Goal: Use online tool/utility: Utilize a website feature to perform a specific function

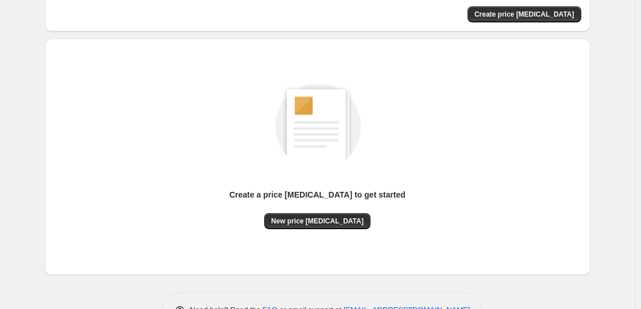
scroll to position [121, 0]
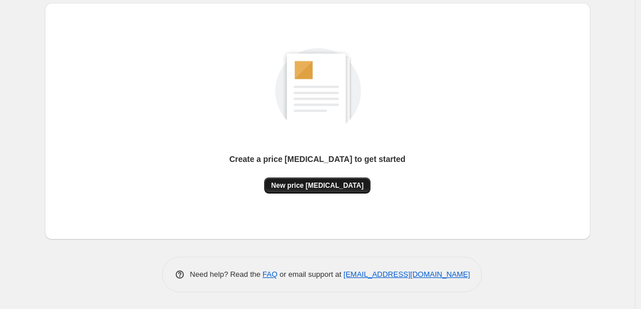
click at [322, 186] on span "New price [MEDICAL_DATA]" at bounding box center [317, 185] width 92 height 9
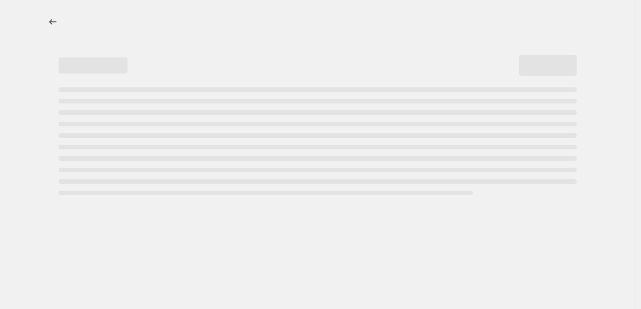
select select "percentage"
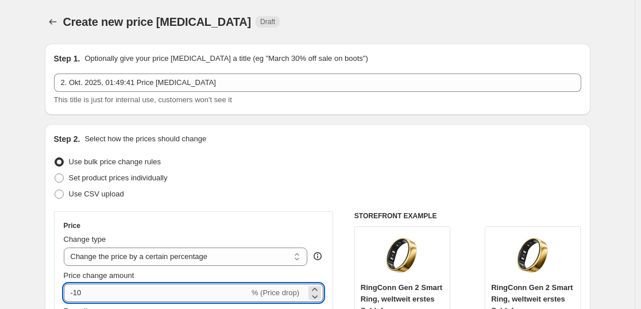
click at [98, 295] on input "-10" at bounding box center [157, 293] width 186 height 18
type input "-1"
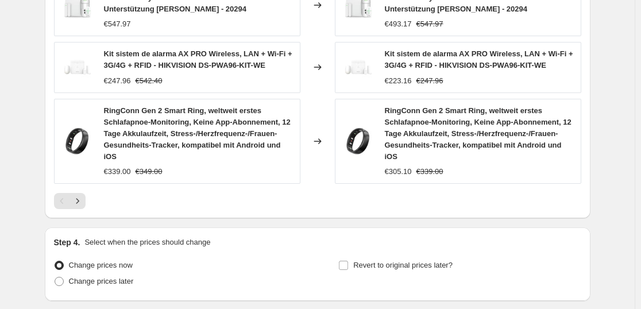
scroll to position [927, 0]
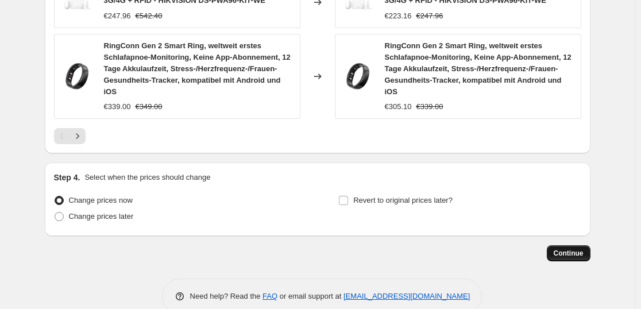
type input "-35"
click at [573, 249] on span "Continue" at bounding box center [569, 253] width 30 height 9
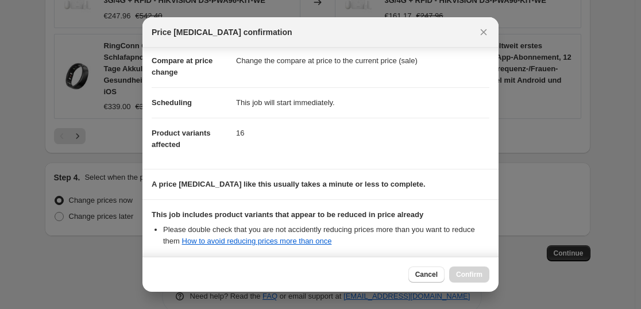
scroll to position [175, 0]
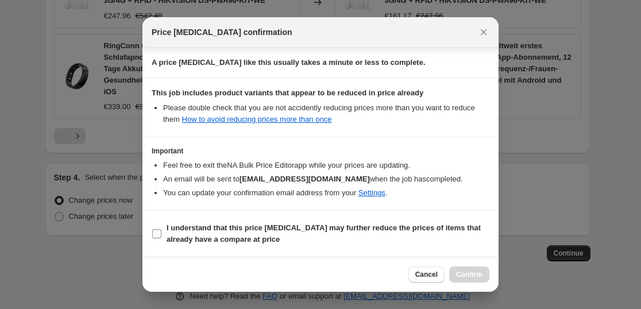
click at [175, 231] on b "I understand that this price change job may further reduce the prices of items …" at bounding box center [324, 233] width 314 height 20
click at [161, 231] on input "I understand that this price change job may further reduce the prices of items …" at bounding box center [156, 233] width 9 height 9
click at [175, 231] on b "I understand that this price change job may further reduce the prices of items …" at bounding box center [324, 233] width 314 height 20
click at [161, 231] on input "I understand that this price change job may further reduce the prices of items …" at bounding box center [156, 233] width 9 height 9
click at [425, 226] on b "I understand that this price change job may further reduce the prices of items …" at bounding box center [324, 233] width 314 height 20
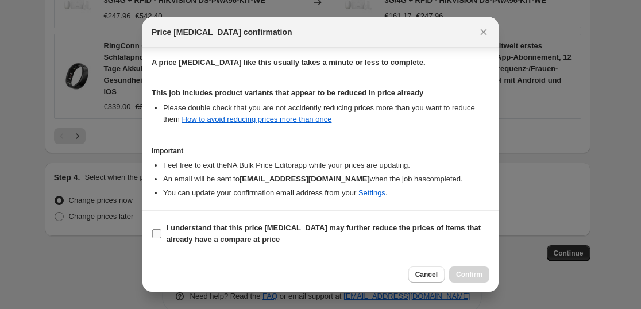
click at [161, 229] on input "I understand that this price change job may further reduce the prices of items …" at bounding box center [156, 233] width 9 height 9
checkbox input "true"
click at [466, 279] on button "Confirm" at bounding box center [469, 275] width 40 height 16
click at [466, 279] on div "Cancel Confirm" at bounding box center [448, 275] width 81 height 16
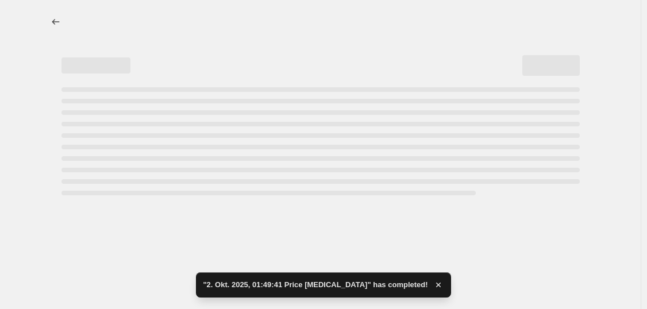
select select "percentage"
